Goal: Information Seeking & Learning: Learn about a topic

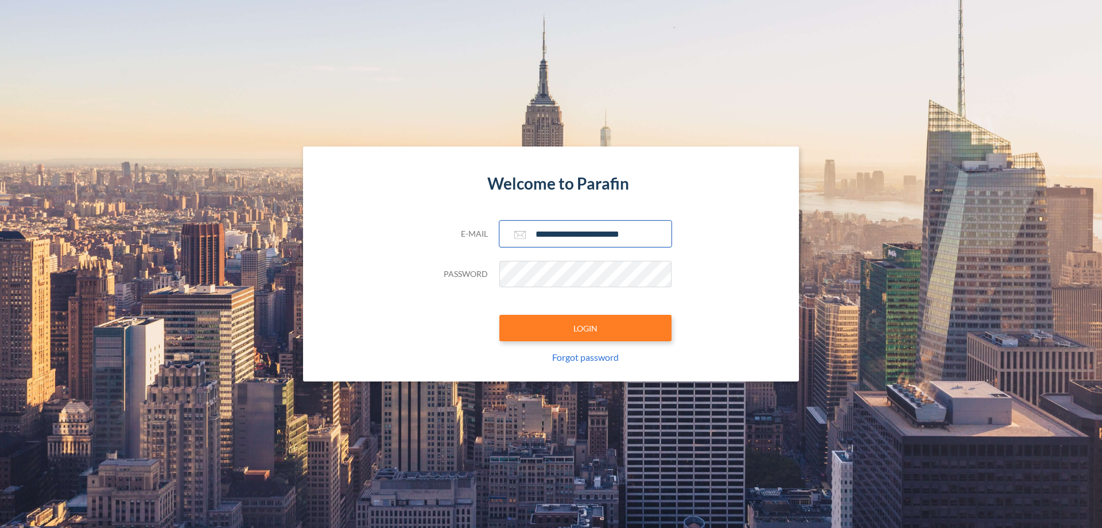
type input "**********"
click at [586, 328] on button "LOGIN" at bounding box center [585, 328] width 172 height 26
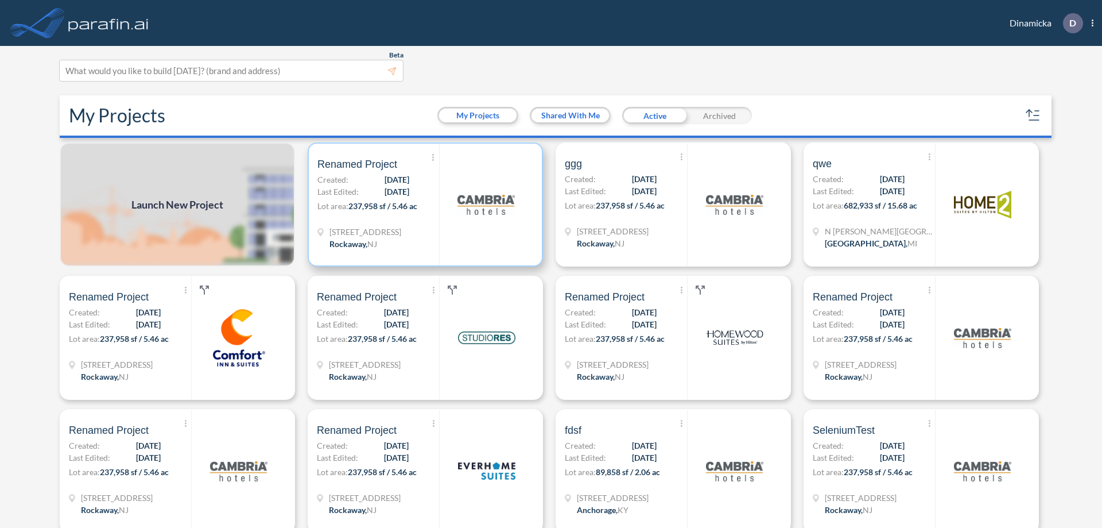
scroll to position [3, 0]
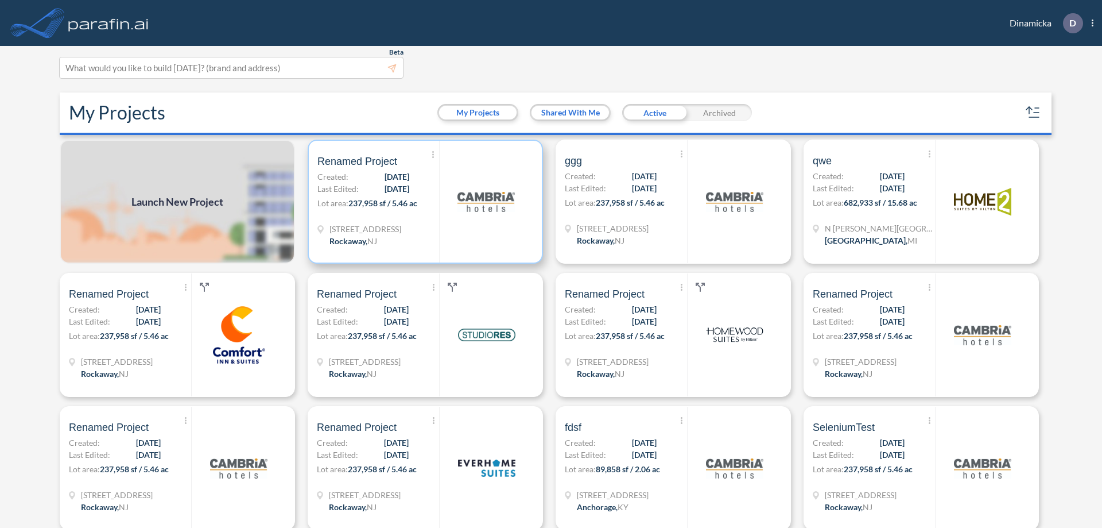
click at [423, 201] on p "Lot area: 237,958 sf / 5.46 ac" at bounding box center [378, 205] width 122 height 17
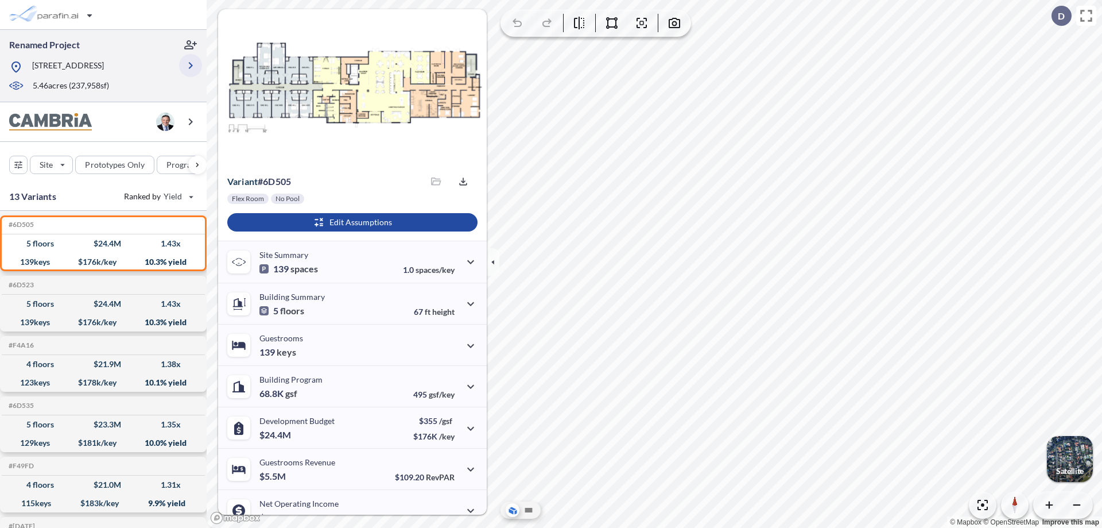
click at [191, 65] on icon "button" at bounding box center [191, 66] width 14 height 14
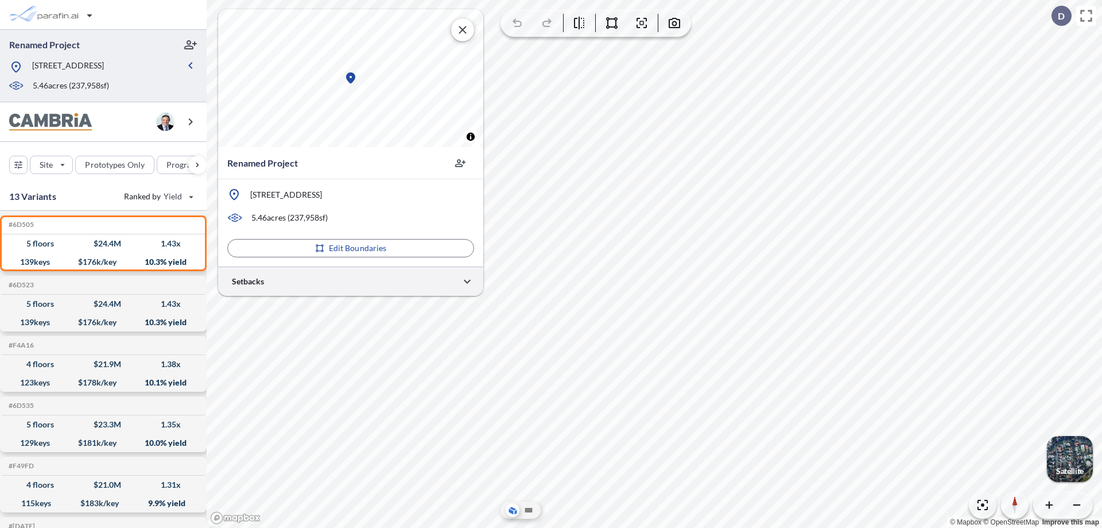
click at [351, 281] on div at bounding box center [350, 280] width 265 height 29
